Goal: Task Accomplishment & Management: Complete application form

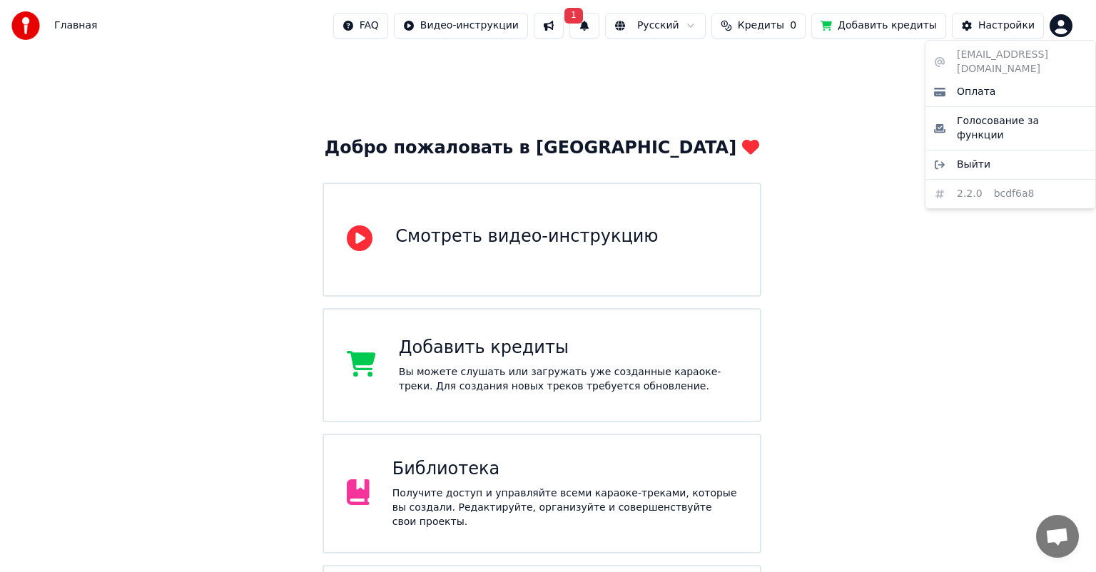
click at [1069, 33] on html "Главная FAQ Видео-инструкции 1 Русский Кредиты 0 Добавить кредиты Настройки Доб…" at bounding box center [548, 412] width 1096 height 825
click at [602, 54] on html "Главная FAQ Видео-инструкции 1 Русский Кредиты 0 Добавить кредиты Настройки Доб…" at bounding box center [548, 412] width 1096 height 825
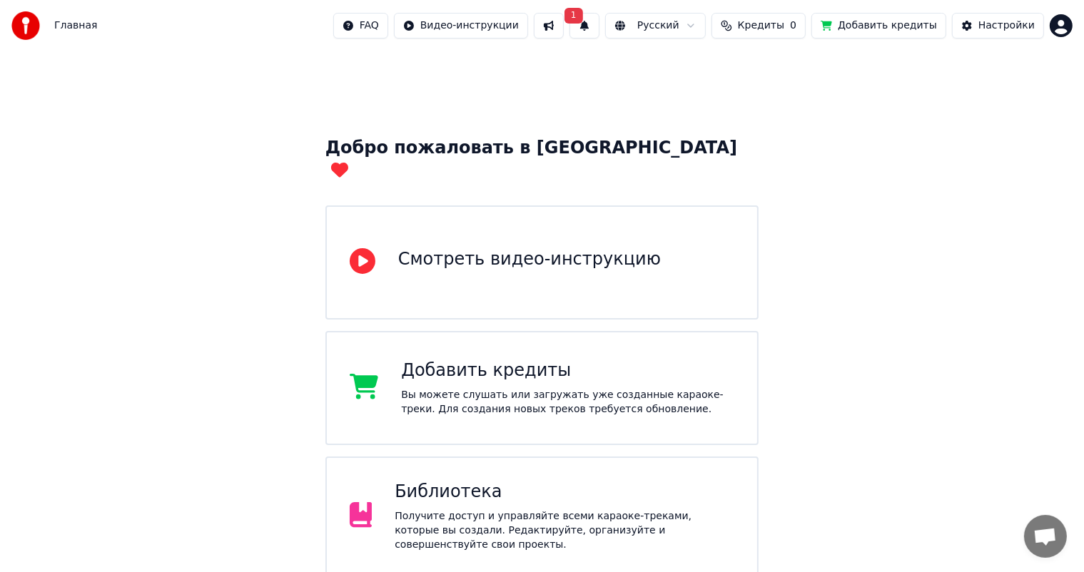
click at [599, 34] on button "1" at bounding box center [584, 26] width 30 height 26
click at [399, 107] on div "Добро пожаловать в Youka Смотреть видео-инструкцию Добавить кредиты Вы можете с…" at bounding box center [542, 449] width 1084 height 796
click at [462, 481] on div "Библиотека" at bounding box center [564, 492] width 340 height 23
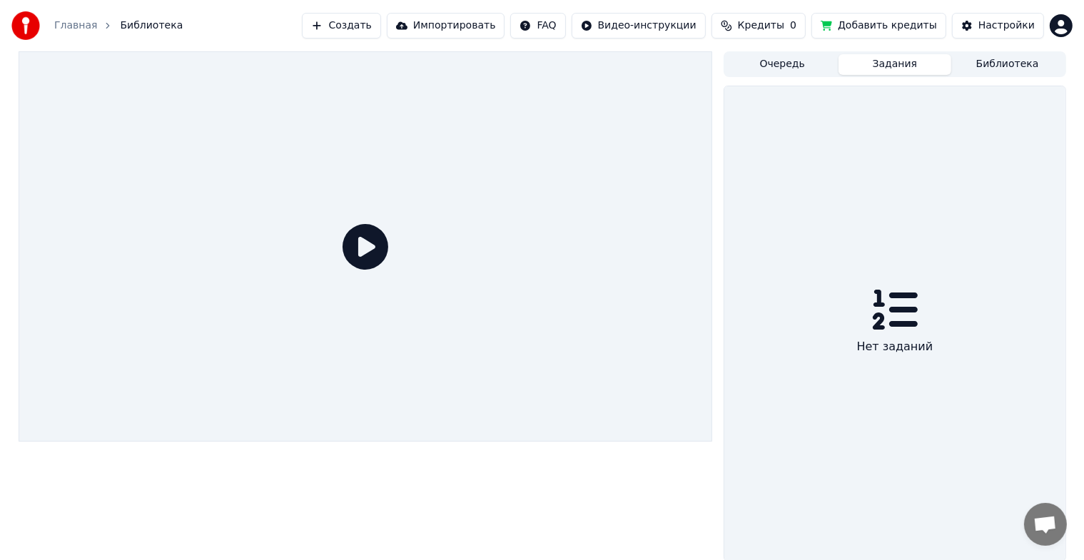
click at [895, 74] on button "Задания" at bounding box center [894, 64] width 113 height 21
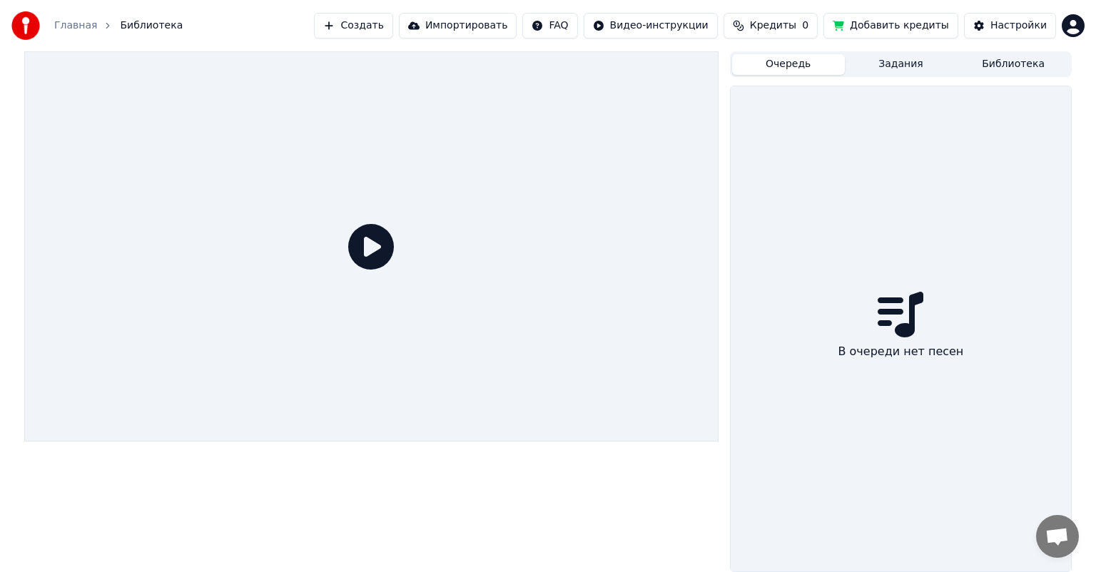
click at [809, 66] on button "Очередь" at bounding box center [788, 64] width 113 height 21
click at [916, 51] on div "Главная Библиотека Создать Импортировать FAQ Видео-инструкции Кредиты 0 Добавит…" at bounding box center [548, 286] width 1096 height 572
click at [919, 54] on button "Задания" at bounding box center [901, 64] width 113 height 21
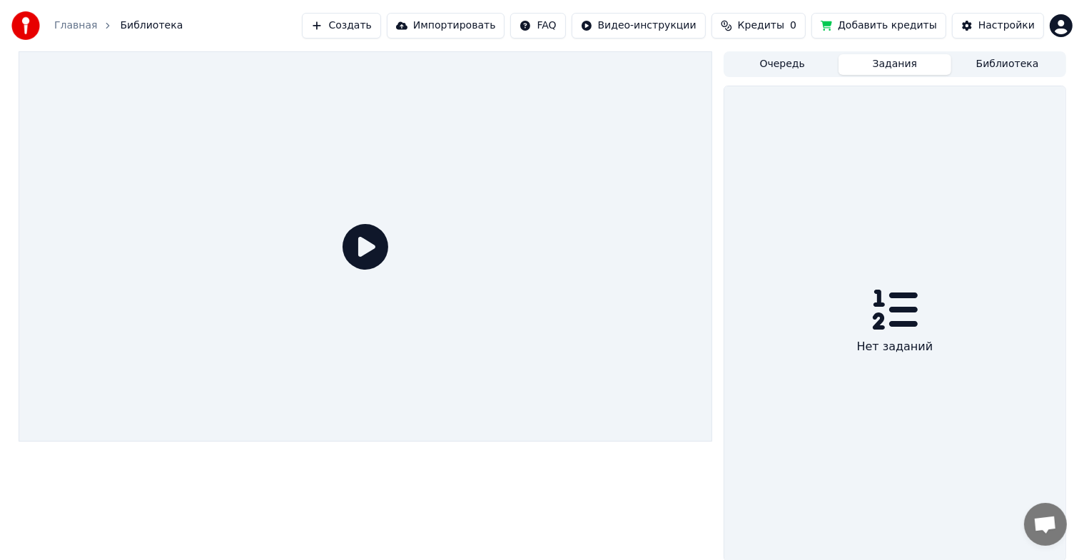
click at [1004, 60] on button "Библиотека" at bounding box center [1007, 64] width 113 height 21
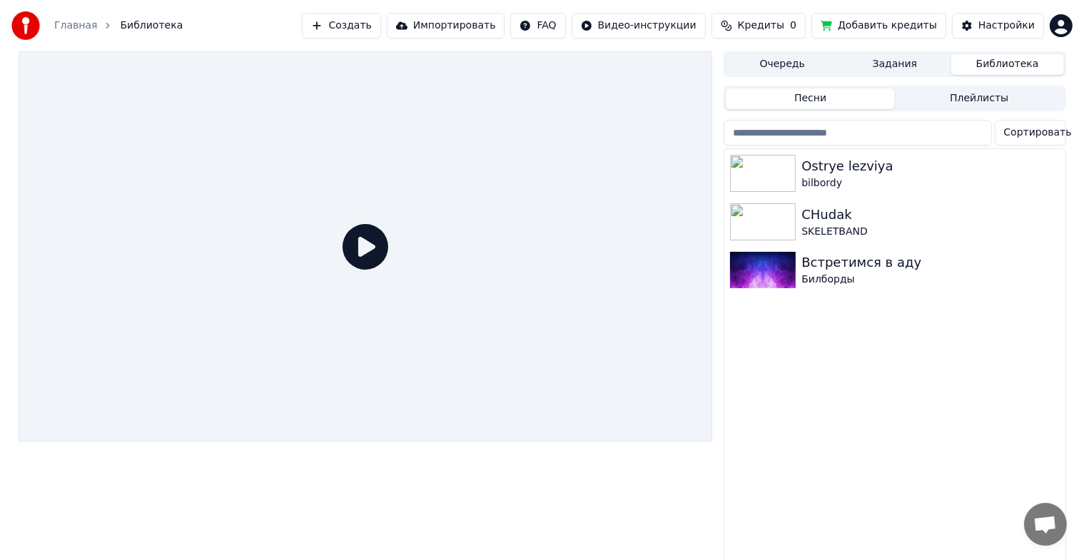
click at [380, 21] on button "Создать" at bounding box center [341, 26] width 78 height 26
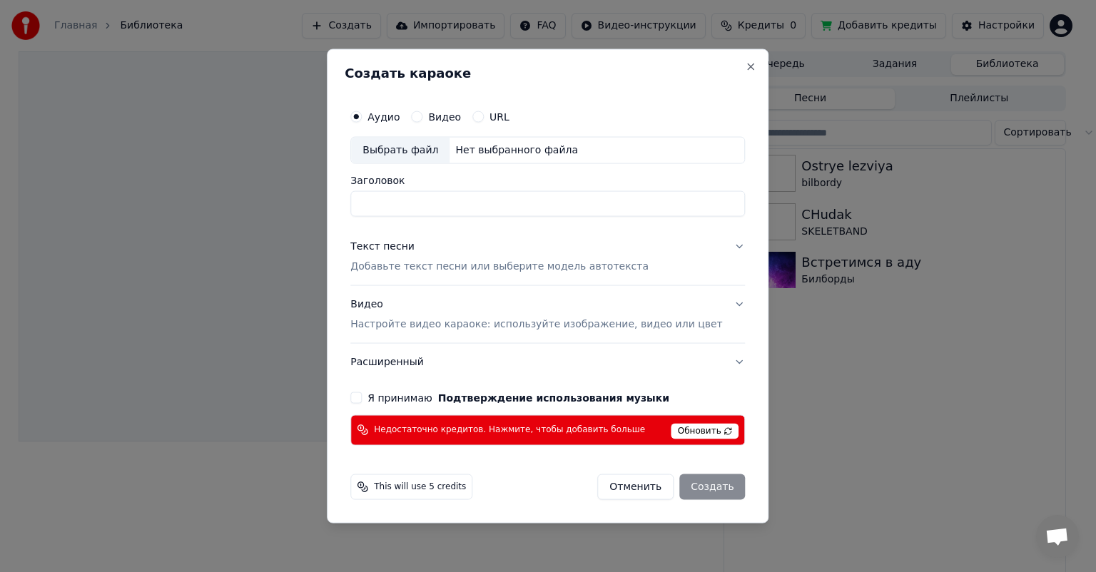
click at [411, 145] on div "Выбрать файл" at bounding box center [400, 151] width 98 height 26
click at [645, 405] on div "Аудио Видео URL Выбрать файл Нет выбранного файла Заголовок Текст песни Добавьт…" at bounding box center [548, 274] width 406 height 355
click at [691, 426] on span "Обновить" at bounding box center [705, 431] width 68 height 16
click at [694, 90] on div "Создать караоке Аудио Видео URL Выбрать файл Нет выбранного файла Заголовок Тек…" at bounding box center [548, 286] width 442 height 474
click at [745, 72] on button "Close" at bounding box center [750, 66] width 11 height 11
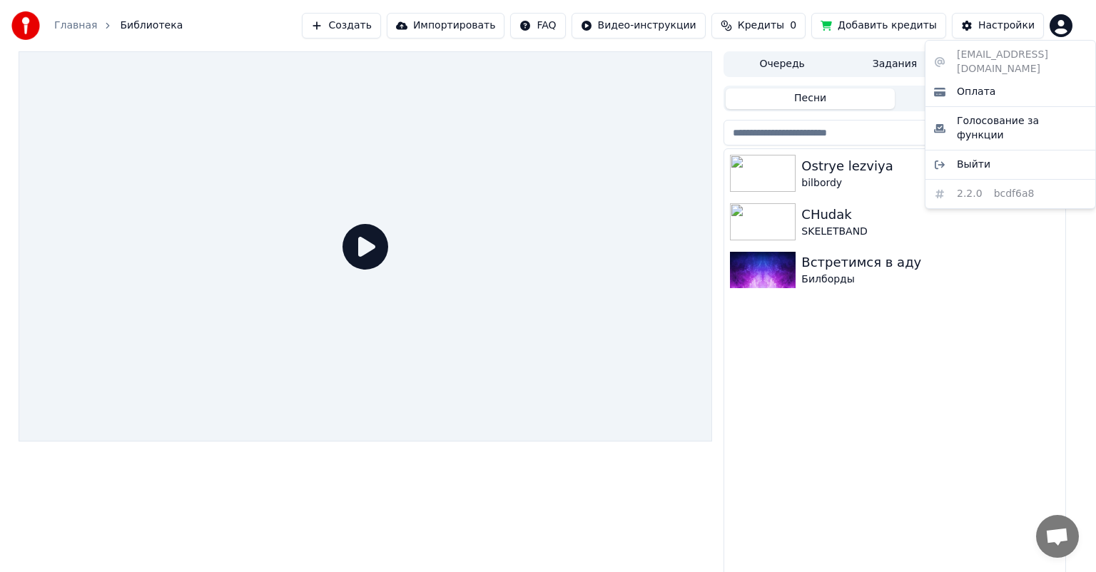
click at [1070, 31] on html "Главная Библиотека Создать Импортировать FAQ Видео-инструкции Кредиты 0 Добавит…" at bounding box center [548, 286] width 1096 height 572
click at [978, 158] on span "Выйти" at bounding box center [974, 165] width 34 height 14
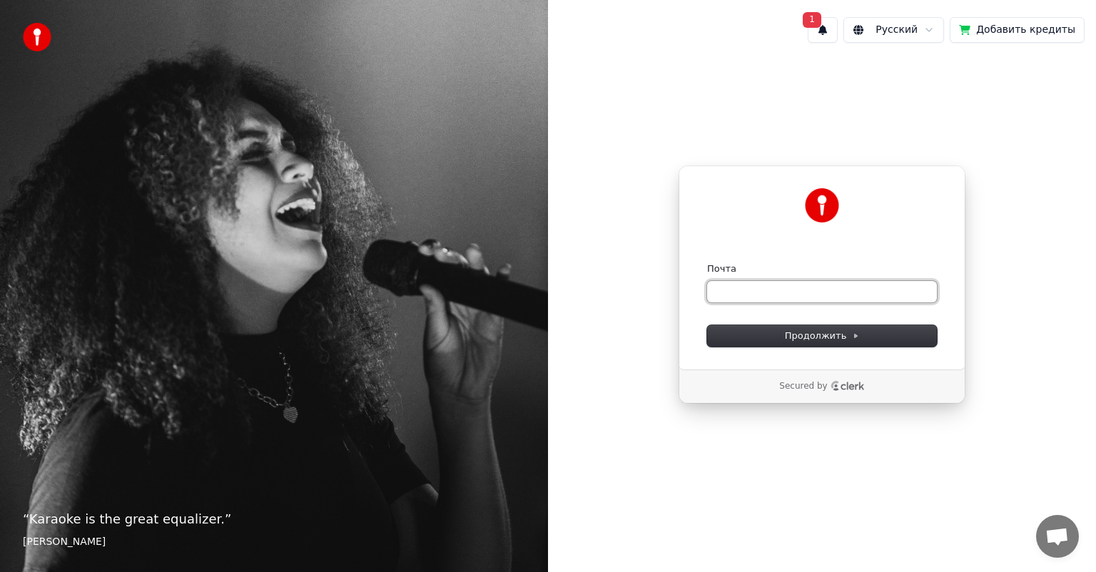
click at [765, 281] on input "Почта" at bounding box center [822, 291] width 230 height 21
paste input "**********"
click at [839, 335] on span "Продолжить" at bounding box center [822, 336] width 75 height 13
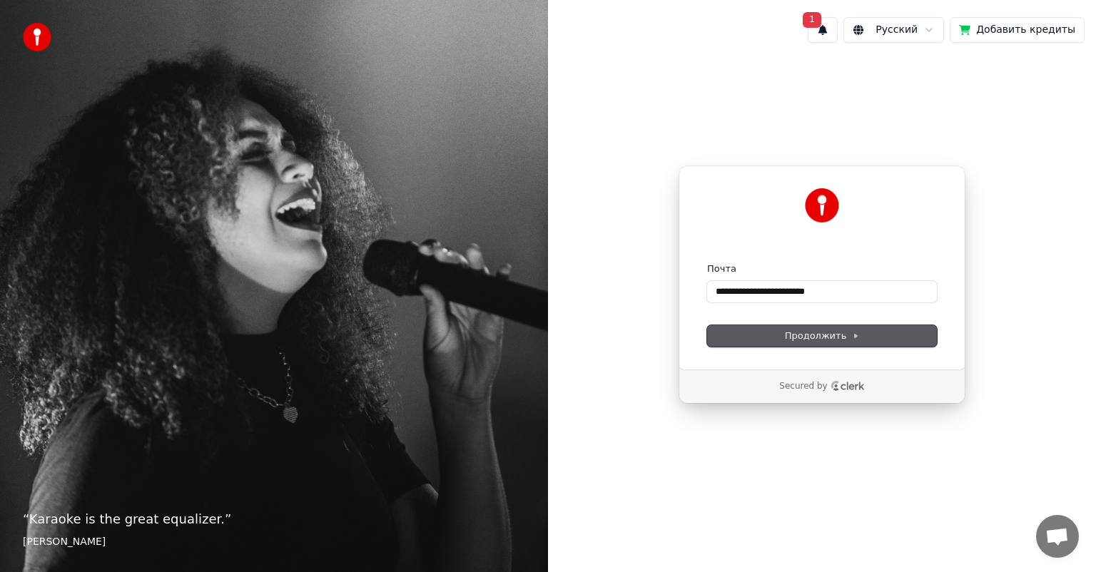
type input "**********"
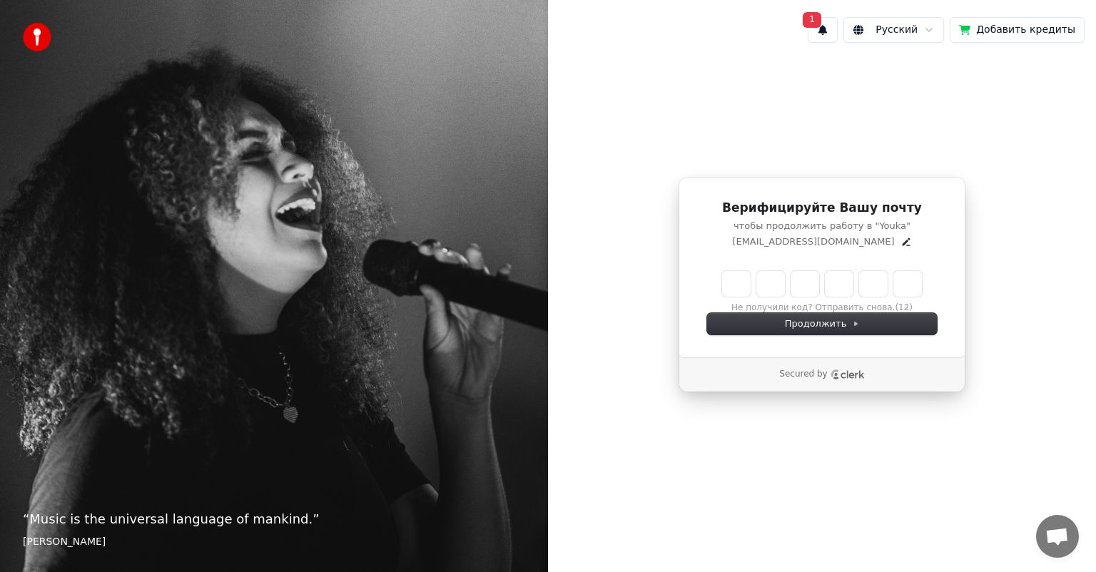
click at [751, 291] on input "Enter verification code" at bounding box center [822, 284] width 200 height 26
paste input "******"
type input "******"
